Goal: Task Accomplishment & Management: Understand process/instructions

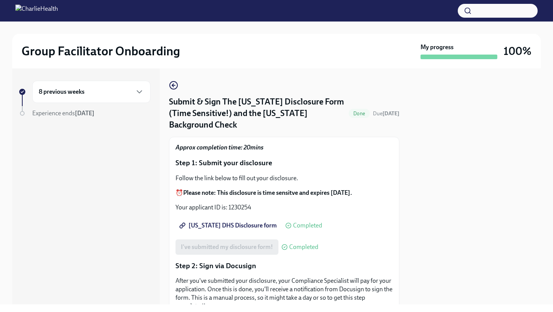
click at [88, 85] on div "8 previous weeks" at bounding box center [91, 92] width 118 height 22
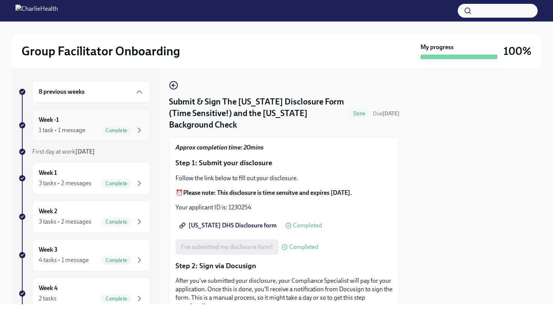
click at [71, 126] on div "1 task • 1 message" at bounding box center [62, 130] width 46 height 8
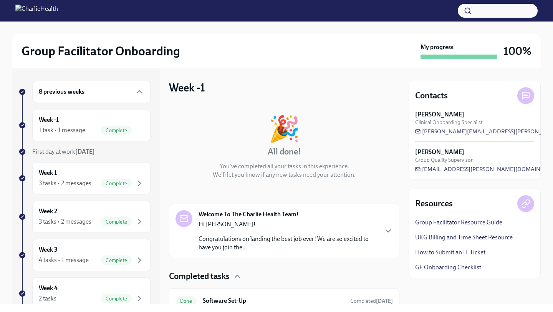
scroll to position [34, 0]
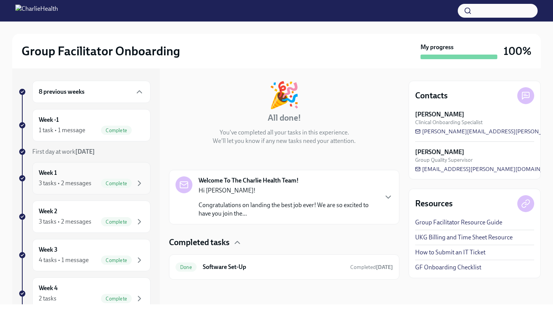
click at [103, 173] on div "Week 1 3 tasks • 2 messages Complete" at bounding box center [91, 178] width 105 height 19
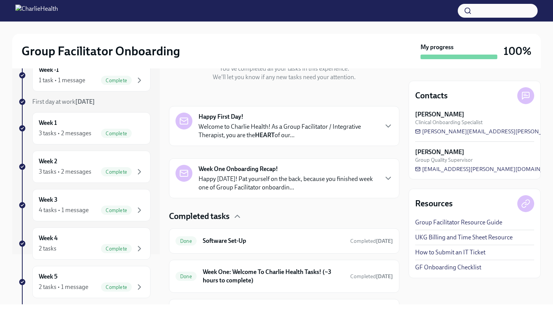
scroll to position [150, 0]
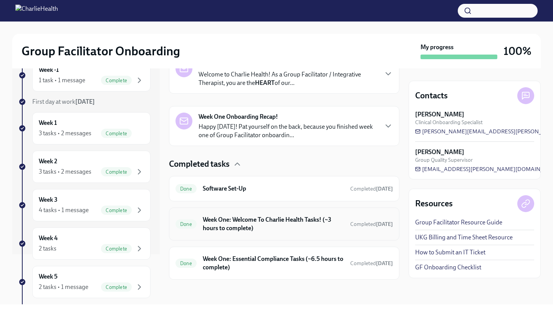
click at [228, 225] on h6 "Week One: Welcome To Charlie Health Tasks! (~3 hours to complete)" at bounding box center [273, 224] width 141 height 17
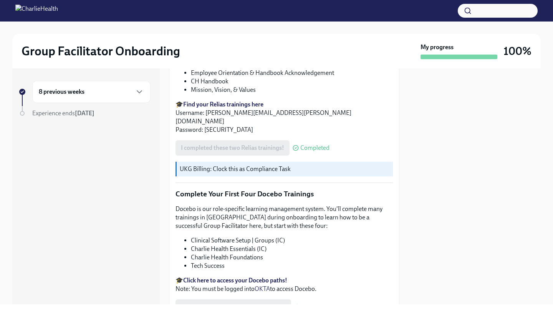
scroll to position [953, 0]
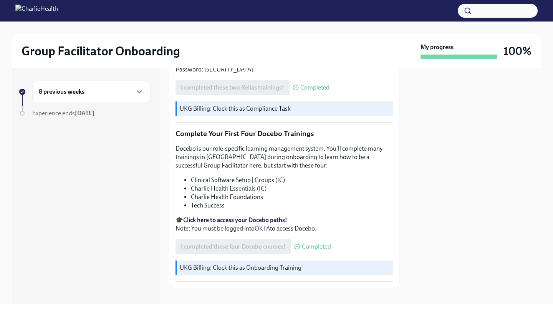
click at [109, 91] on div "8 previous weeks" at bounding box center [91, 91] width 105 height 9
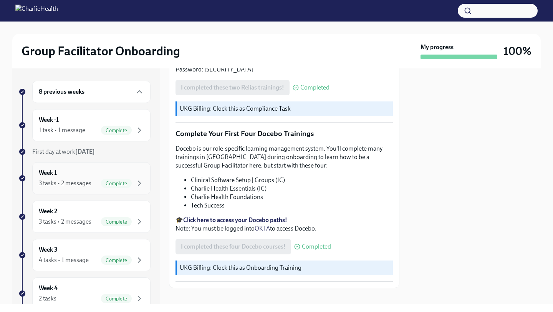
click at [94, 176] on div "Week 1 3 tasks • 2 messages Complete" at bounding box center [91, 178] width 105 height 19
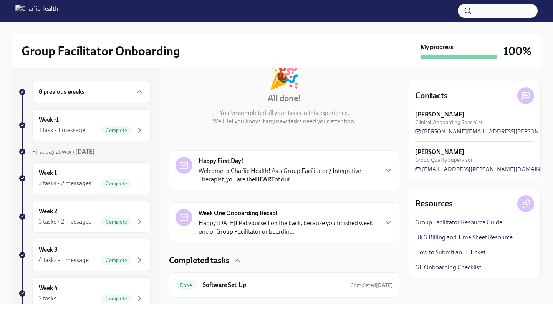
scroll to position [150, 0]
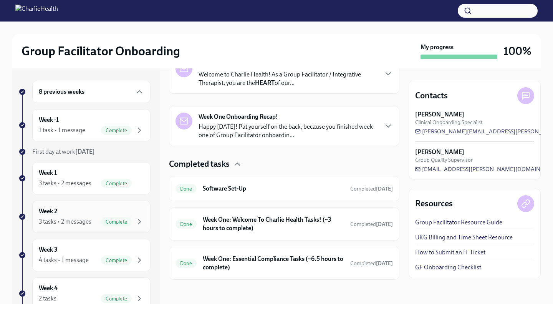
click at [95, 224] on div "3 tasks • 2 messages Complete" at bounding box center [91, 221] width 105 height 9
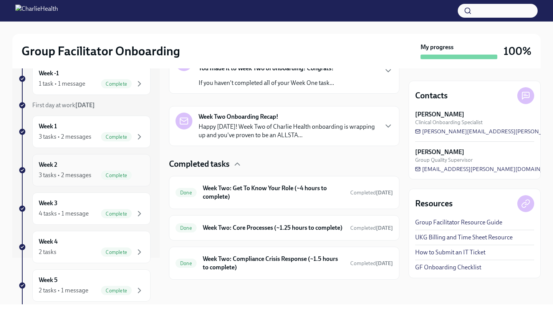
scroll to position [65, 0]
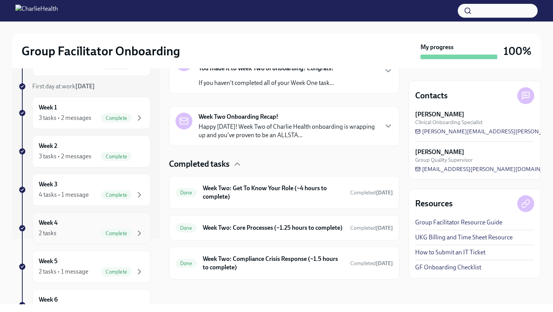
click at [69, 225] on div "Week 4 2 tasks Complete" at bounding box center [91, 228] width 105 height 19
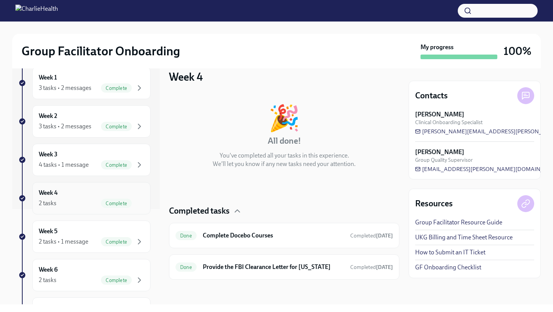
scroll to position [129, 0]
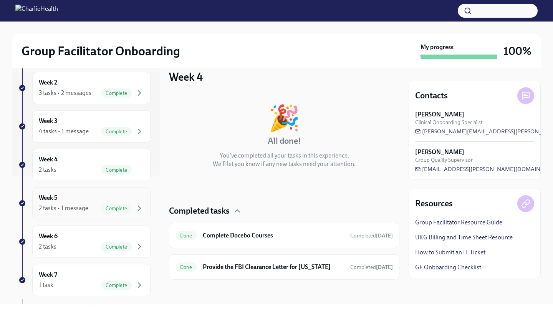
click at [73, 211] on div "2 tasks • 1 message" at bounding box center [64, 208] width 50 height 8
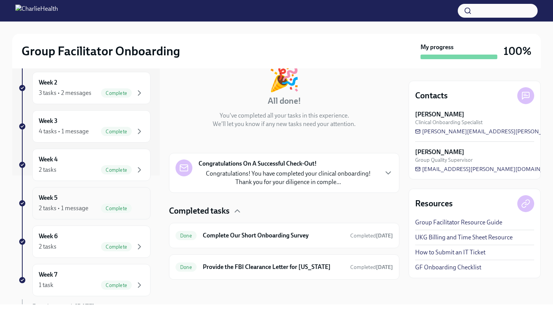
scroll to position [137, 0]
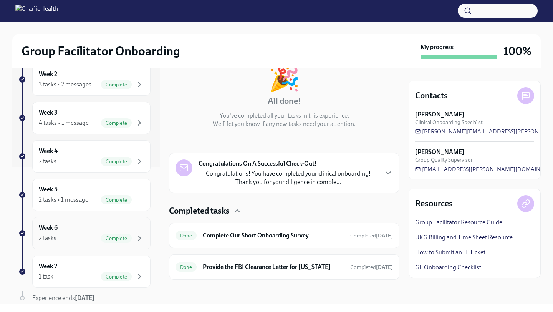
click at [70, 239] on div "2 tasks Complete" at bounding box center [91, 238] width 105 height 9
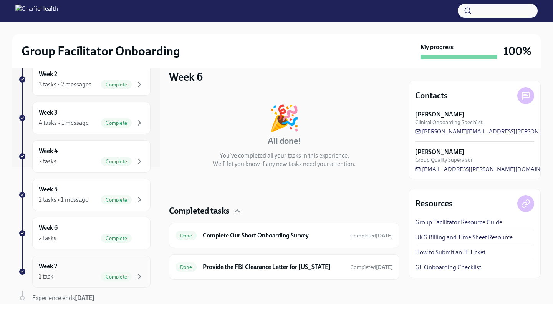
click at [69, 265] on div "Week 7 1 task Complete" at bounding box center [91, 271] width 105 height 19
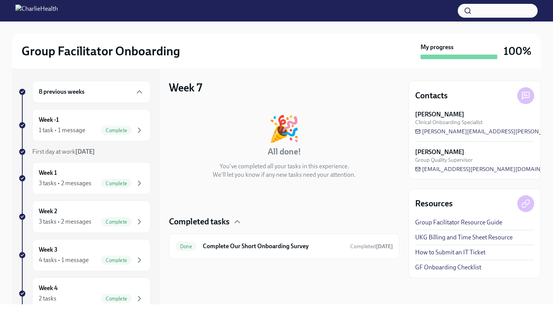
click at [58, 16] on img at bounding box center [36, 11] width 43 height 12
